Goal: Task Accomplishment & Management: Use online tool/utility

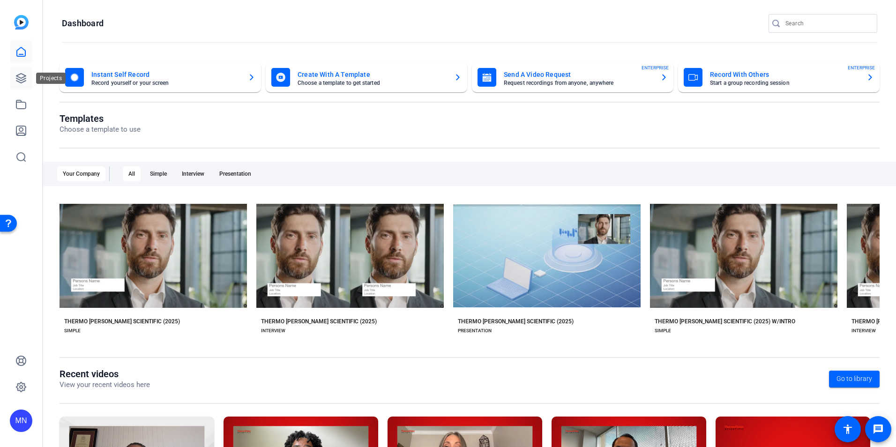
click at [23, 78] on icon at bounding box center [20, 78] width 11 height 11
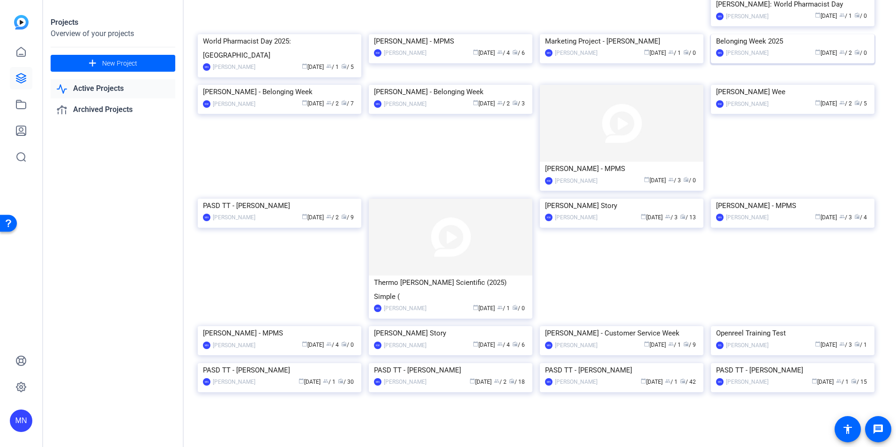
scroll to position [188, 0]
click at [327, 199] on img at bounding box center [280, 199] width 164 height 0
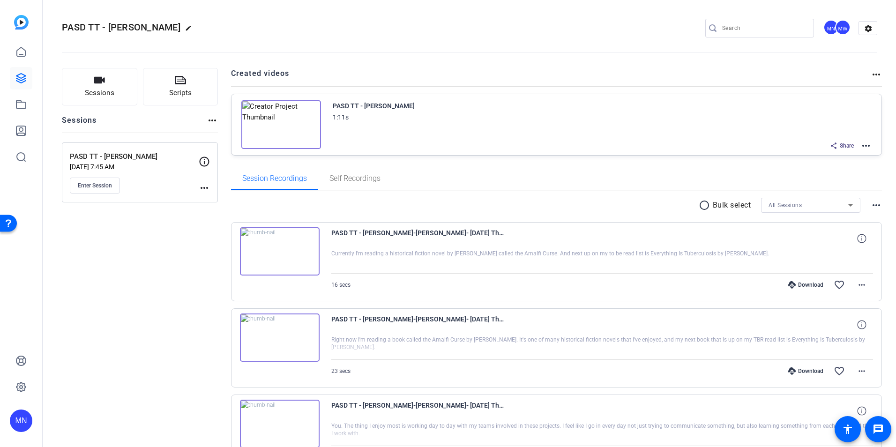
click at [868, 146] on div "PASD TT - Liz Olbrich 1:11s Share more_horiz" at bounding box center [557, 124] width 651 height 61
click at [863, 147] on mat-icon "more_horiz" at bounding box center [866, 145] width 11 height 11
click at [841, 152] on span "Edit in Creator" at bounding box center [827, 156] width 65 height 11
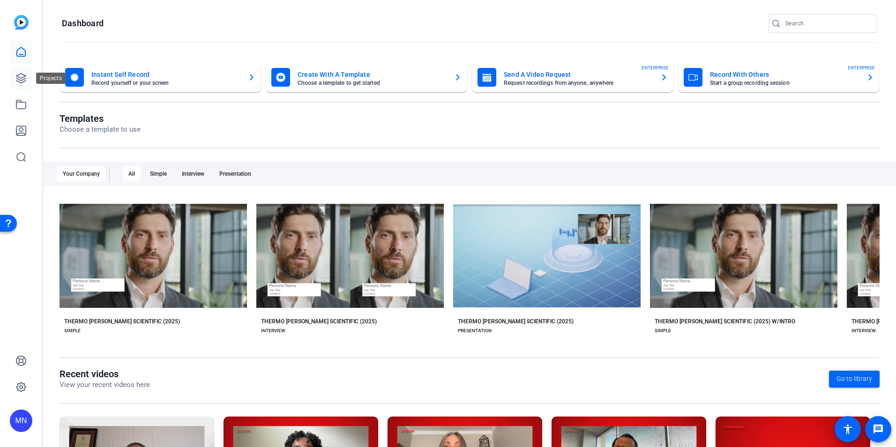
click at [30, 83] on link at bounding box center [21, 78] width 23 height 23
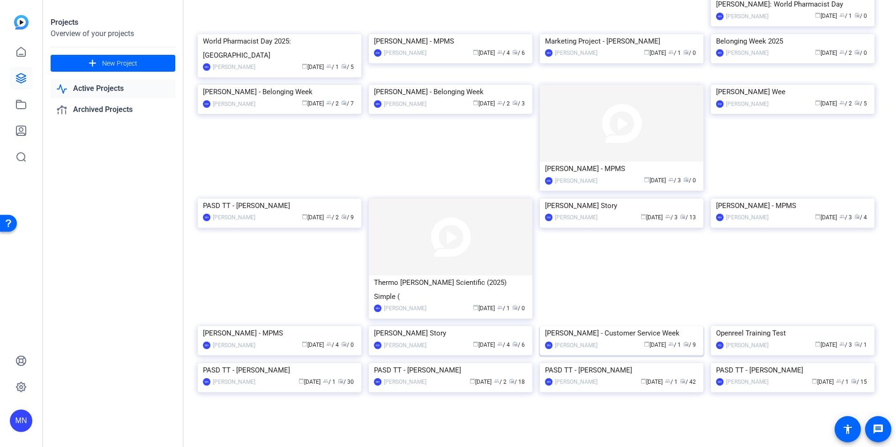
scroll to position [234, 0]
click at [297, 199] on img at bounding box center [280, 199] width 164 height 0
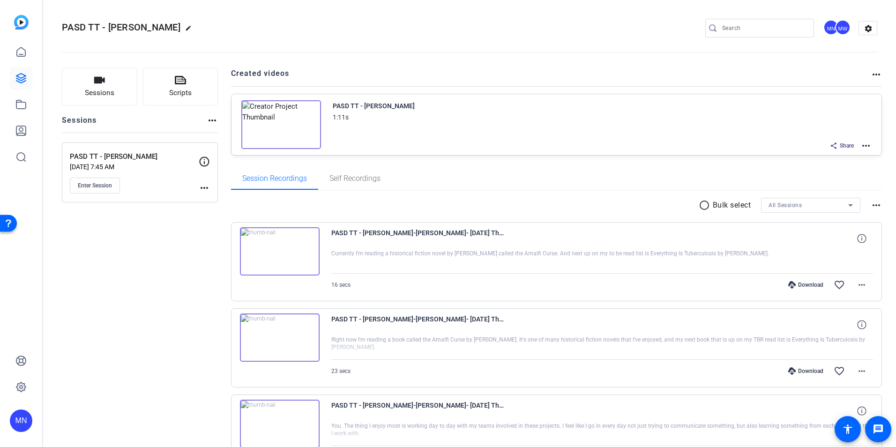
click at [248, 136] on img at bounding box center [281, 124] width 80 height 49
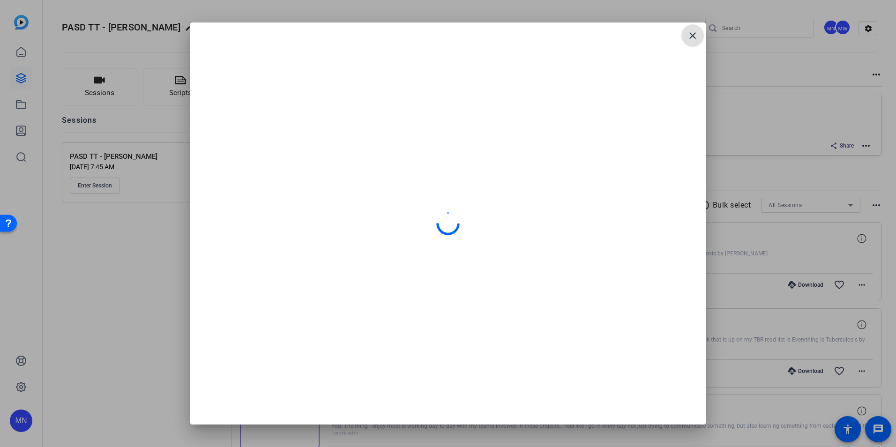
click at [693, 35] on mat-icon "close" at bounding box center [692, 35] width 11 height 11
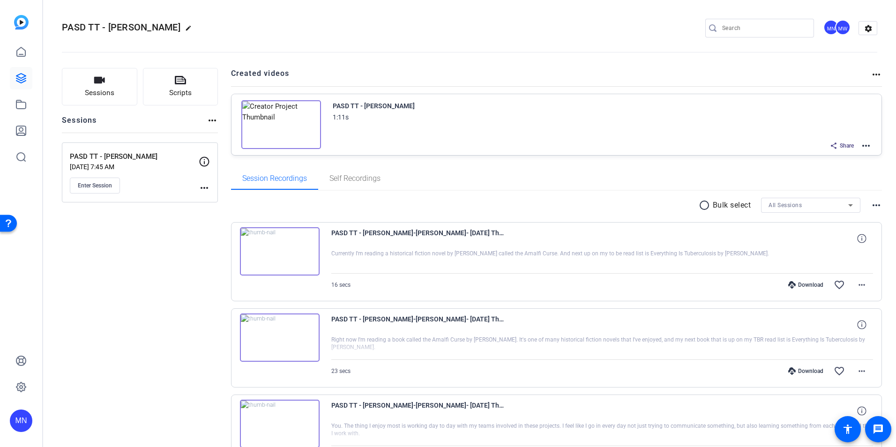
click at [865, 145] on mat-icon "more_horiz" at bounding box center [866, 145] width 11 height 11
